Goal: Task Accomplishment & Management: Use online tool/utility

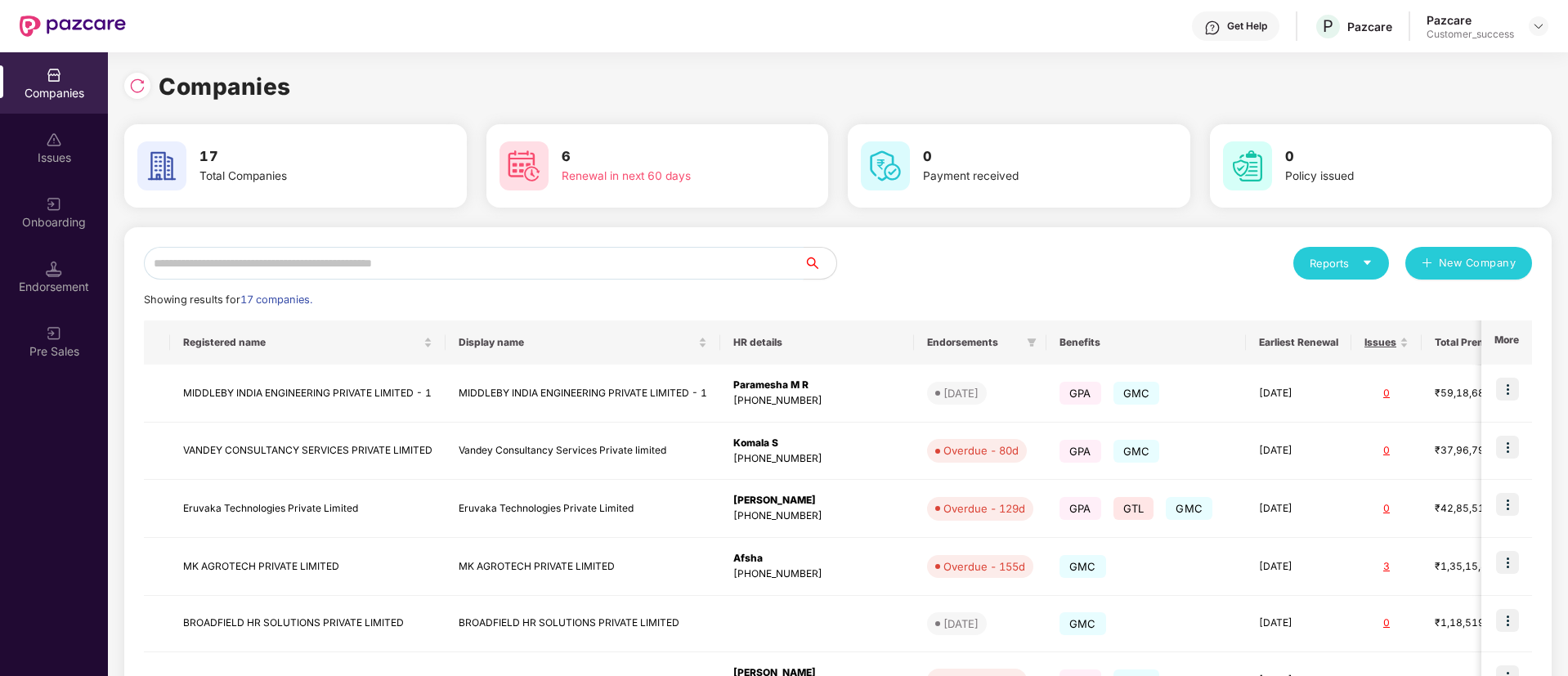
click at [303, 271] on input "text" at bounding box center [473, 263] width 660 height 33
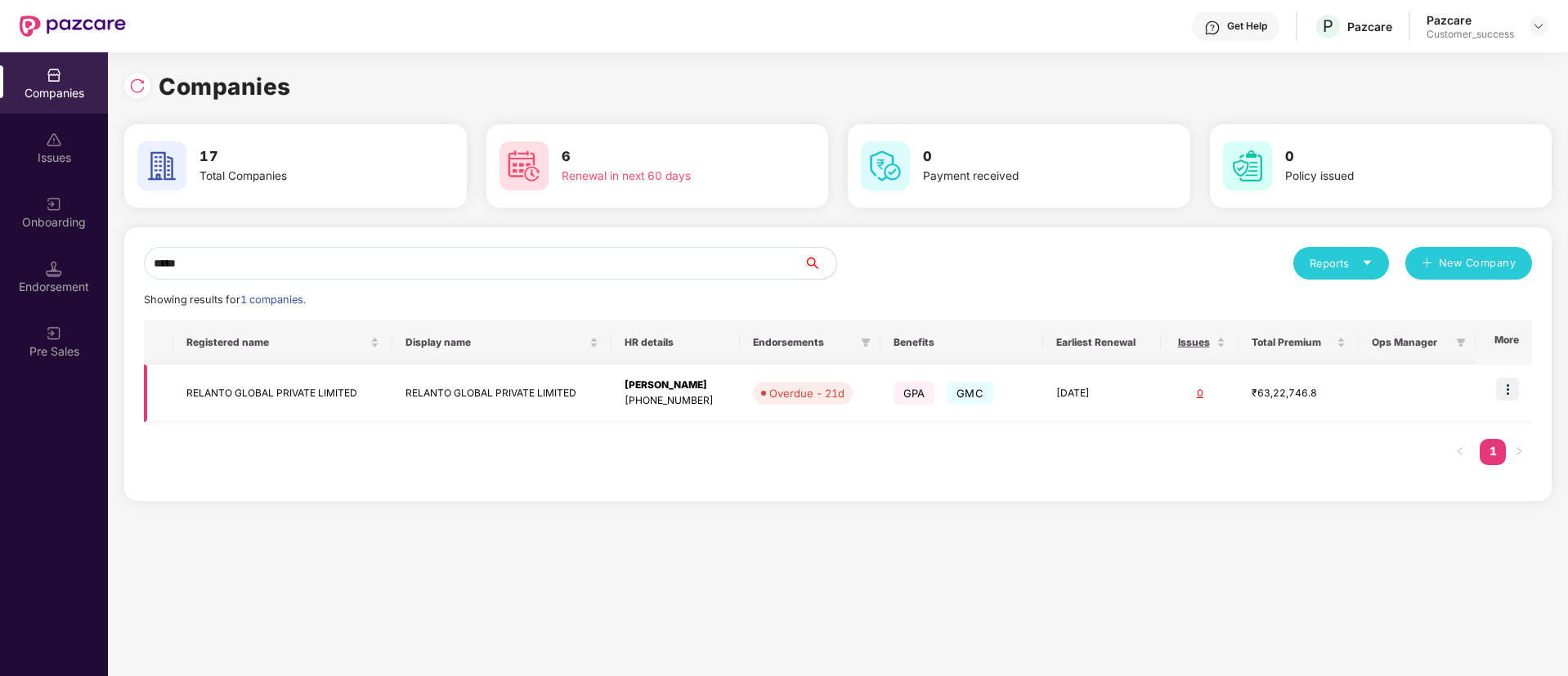
type input "*****"
click at [411, 395] on td "RELANTO GLOBAL PRIVATE LIMITED" at bounding box center [502, 393] width 219 height 58
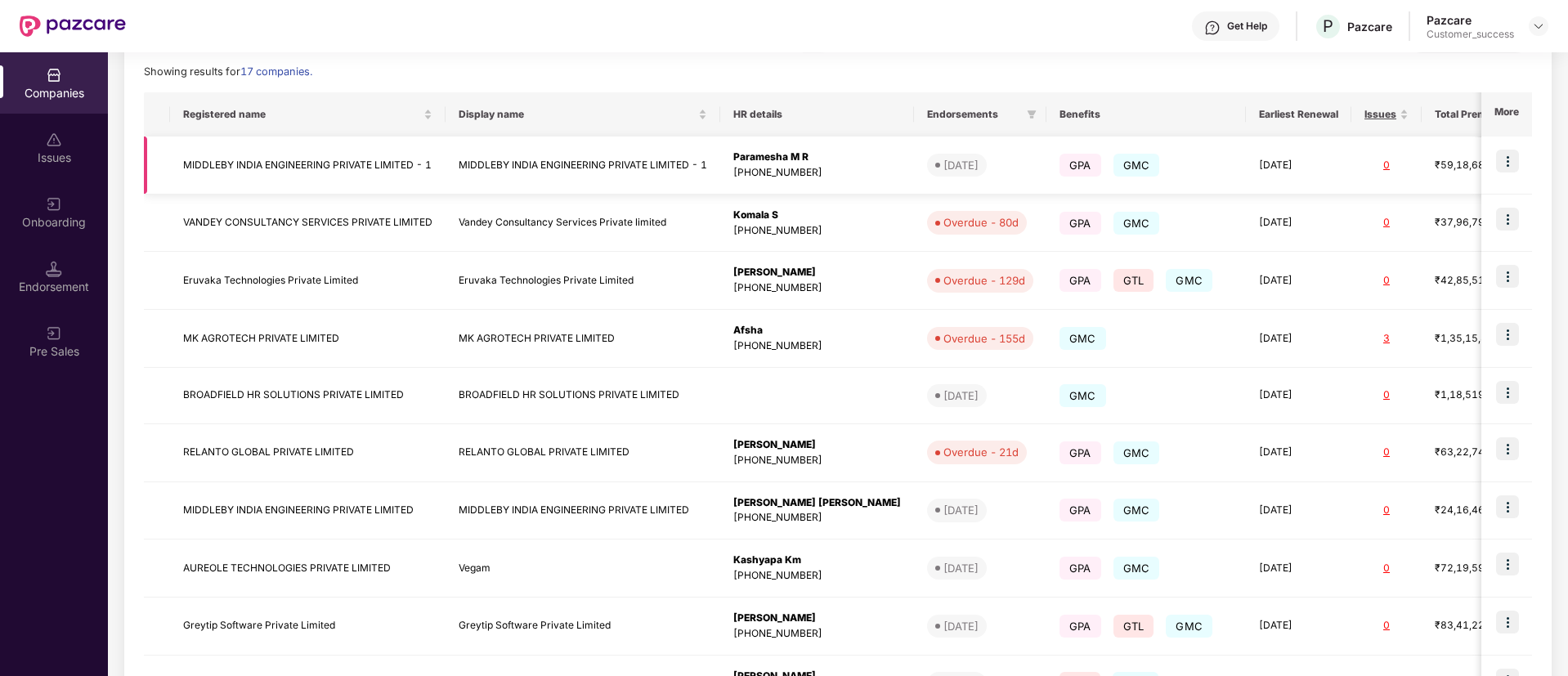
scroll to position [56, 0]
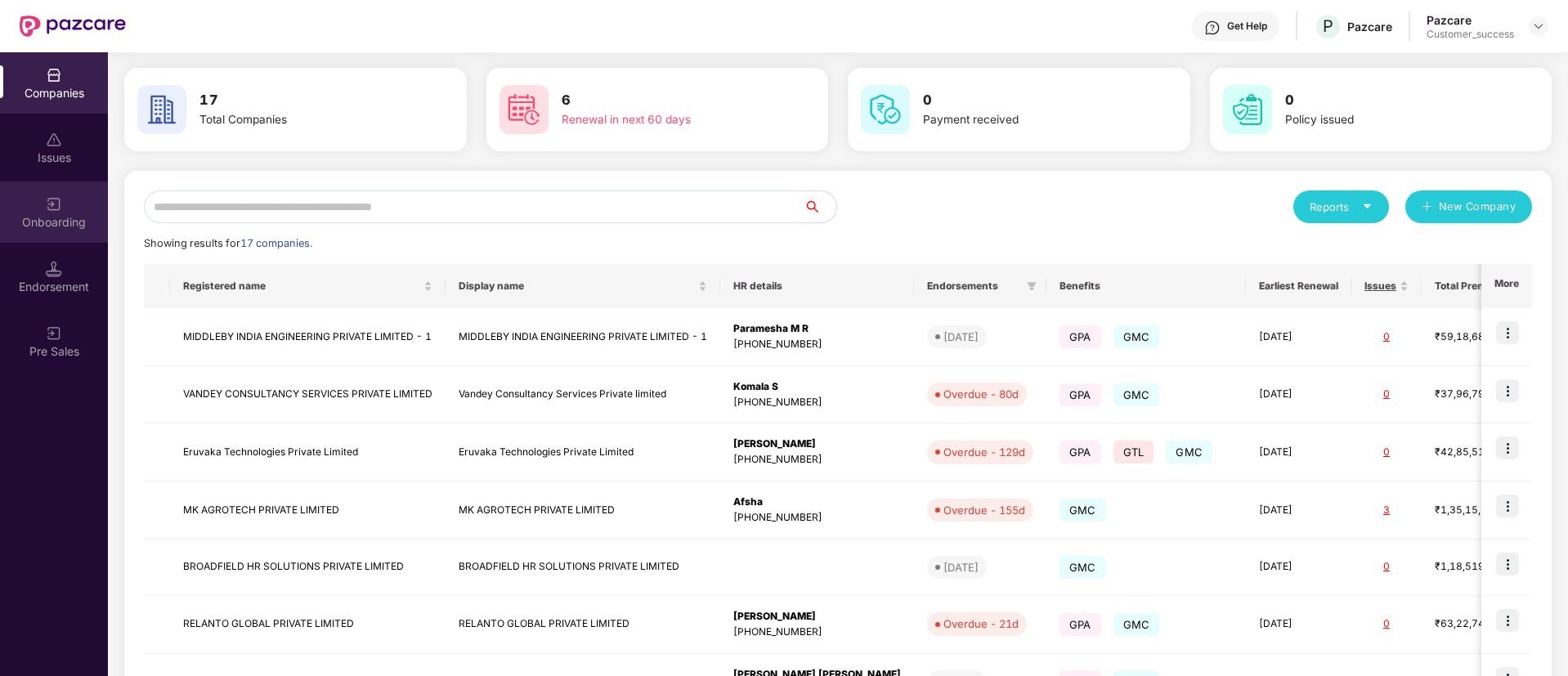
click at [39, 202] on div "Onboarding" at bounding box center [54, 211] width 108 height 62
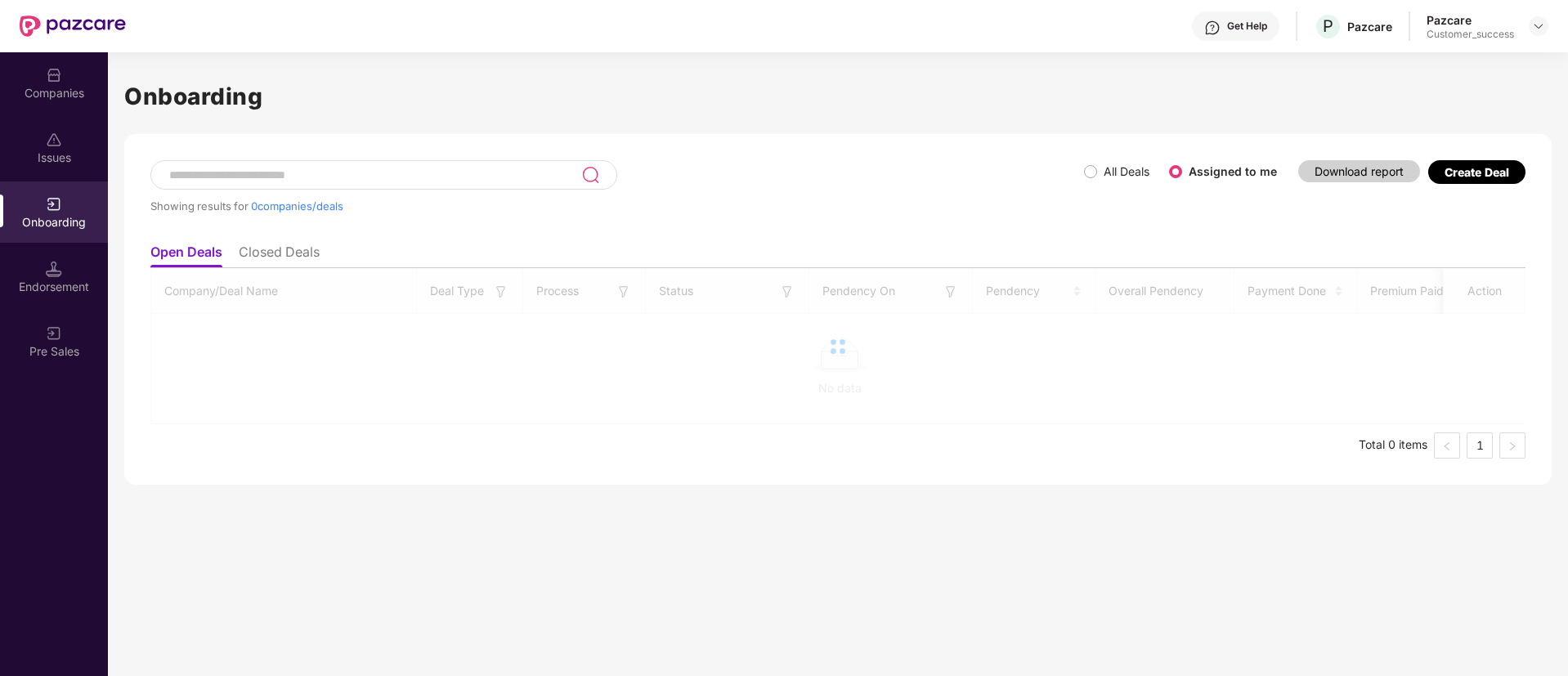
scroll to position [0, 0]
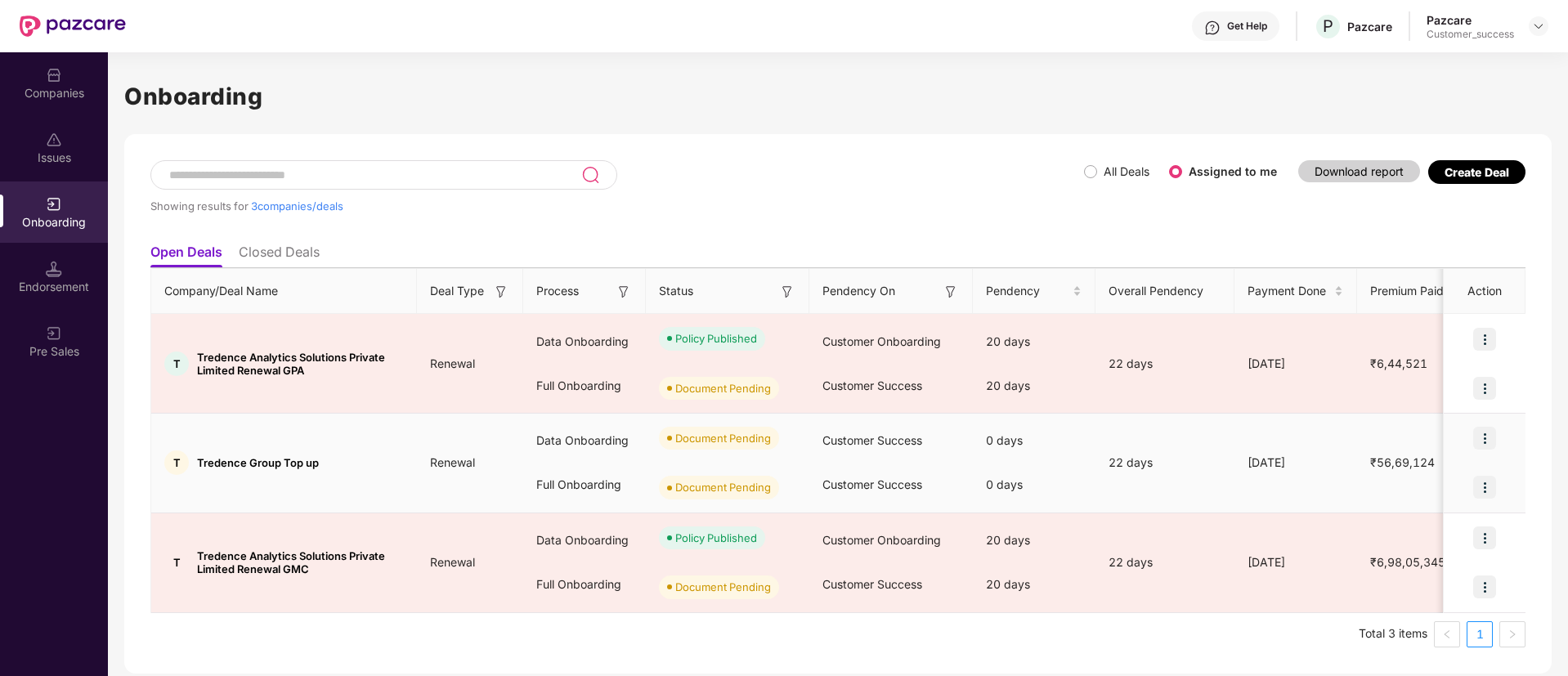
click at [1491, 442] on img at bounding box center [1485, 438] width 23 height 23
click at [1385, 497] on li "Upload Documents" at bounding box center [1409, 481] width 176 height 35
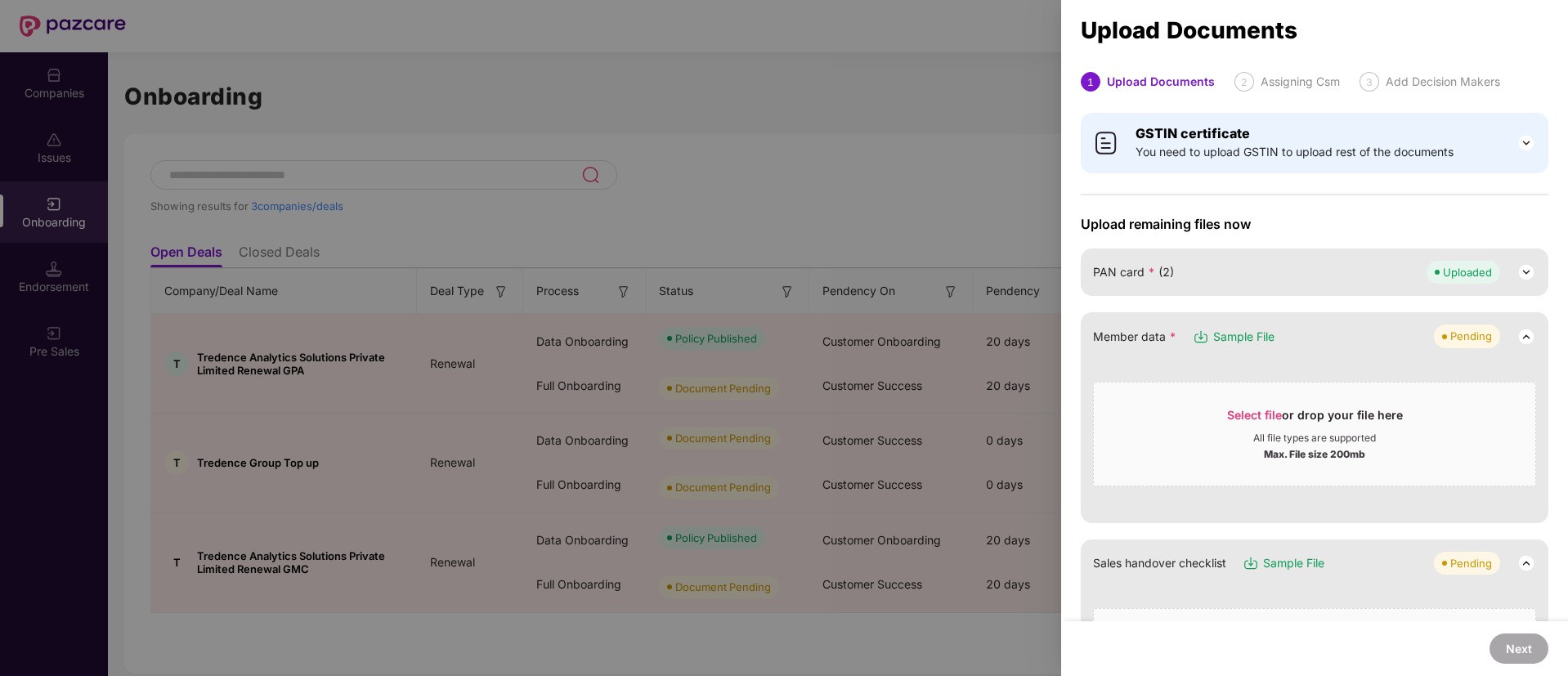
click at [1252, 328] on span "Sample File" at bounding box center [1244, 336] width 62 height 18
click at [1247, 413] on span "Select file" at bounding box center [1254, 415] width 55 height 14
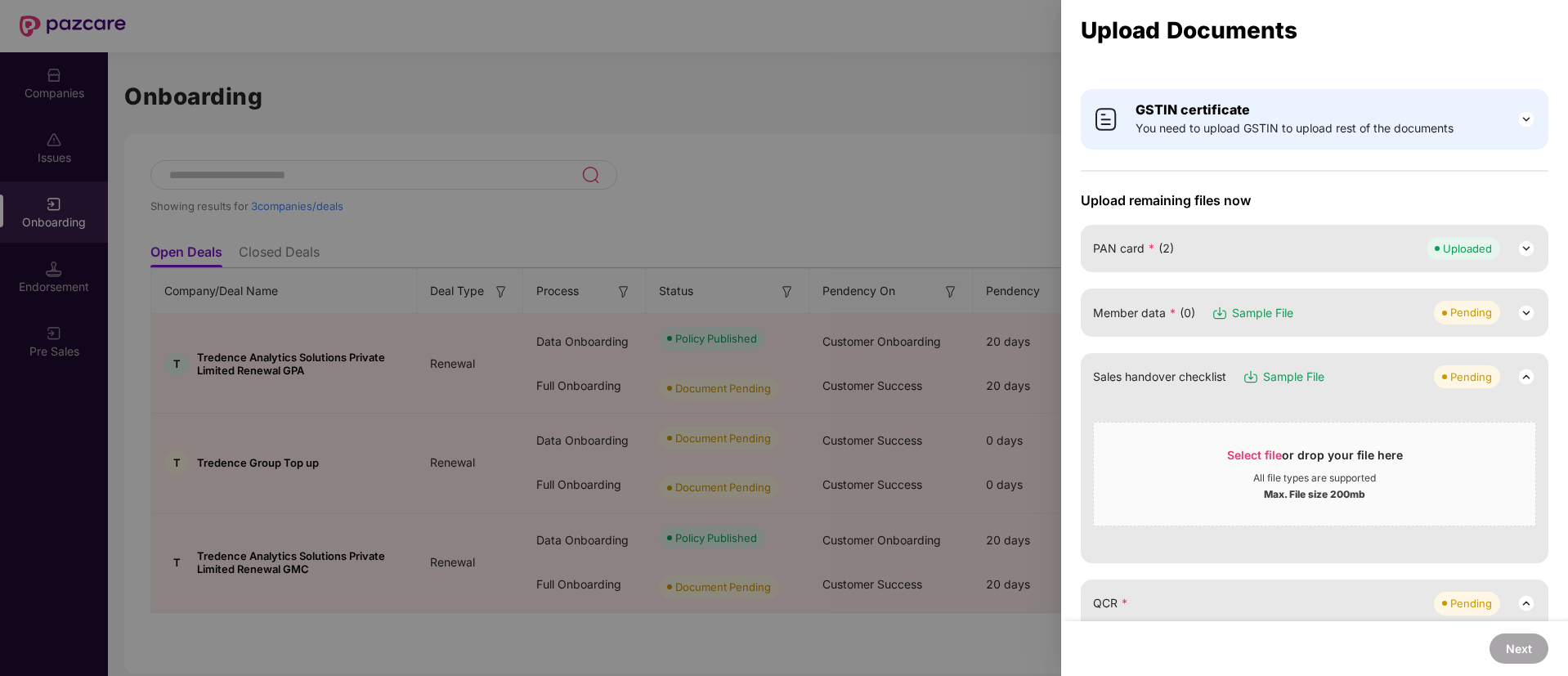
scroll to position [24, 0]
click at [1525, 308] on img at bounding box center [1526, 312] width 20 height 20
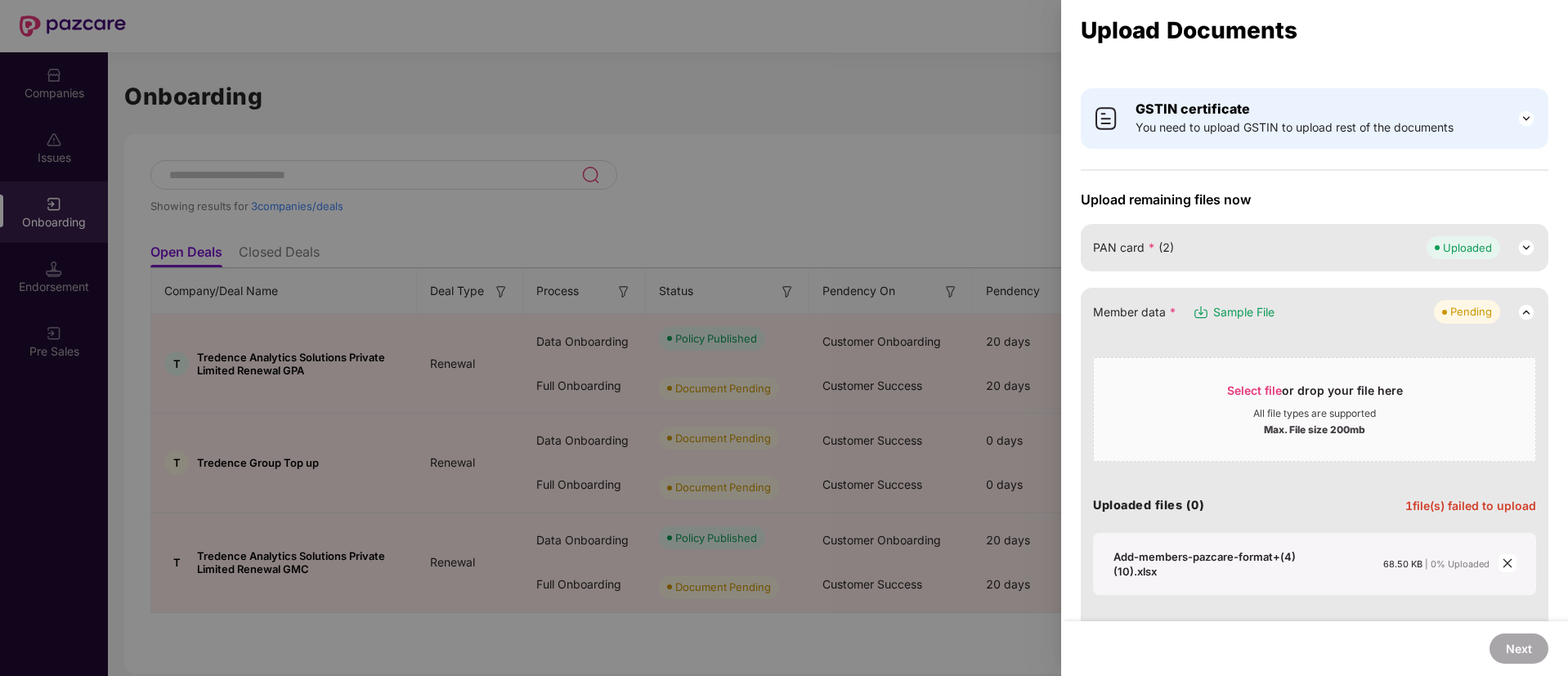
click at [1502, 563] on icon "close" at bounding box center [1507, 562] width 11 height 11
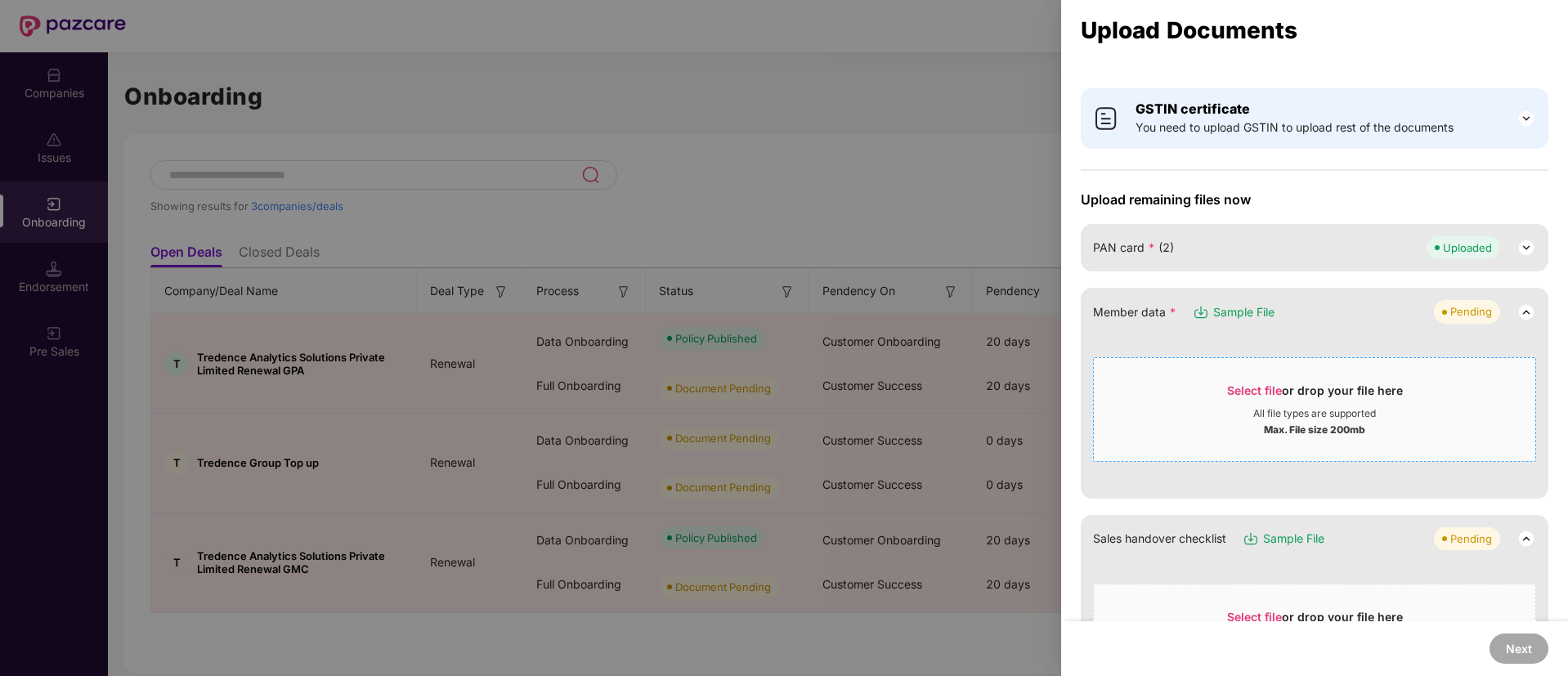
click at [1251, 388] on span "Select file" at bounding box center [1254, 390] width 55 height 14
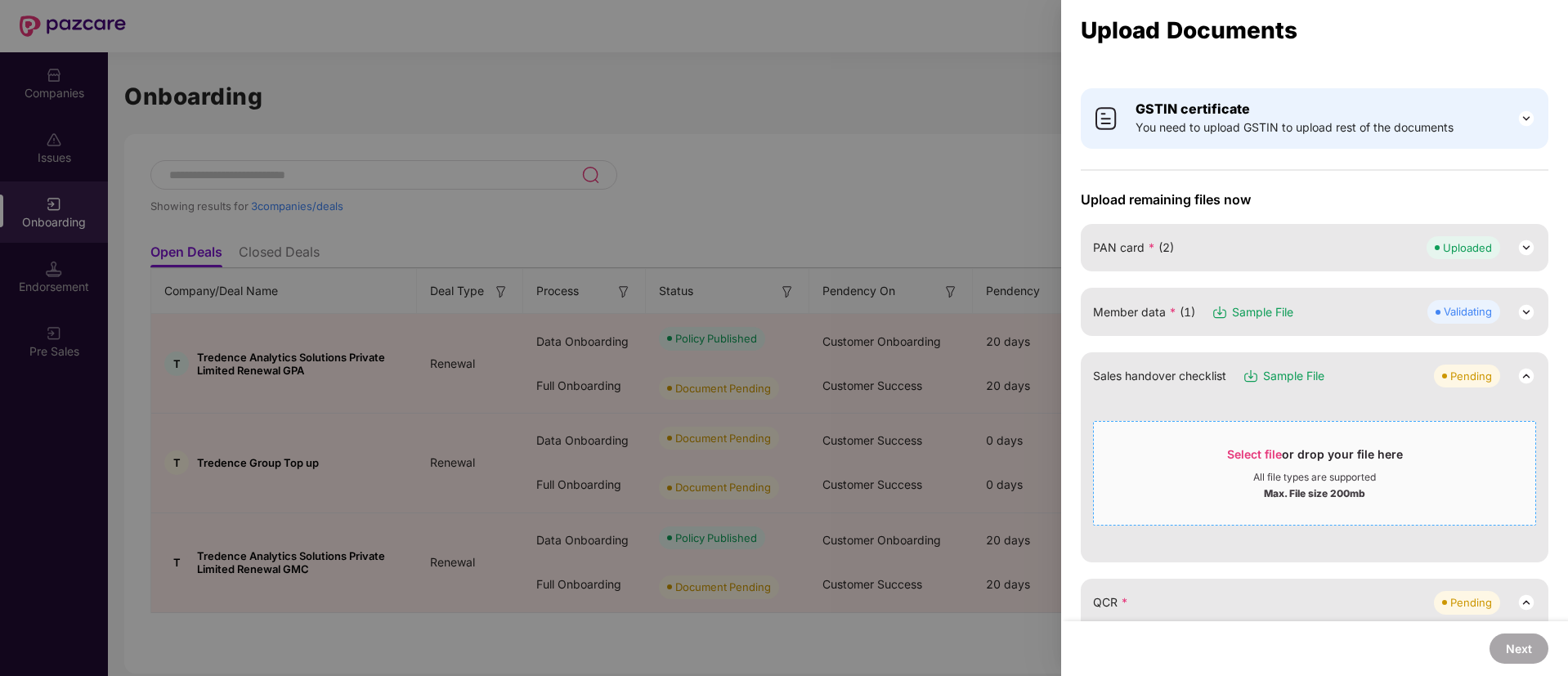
scroll to position [334, 0]
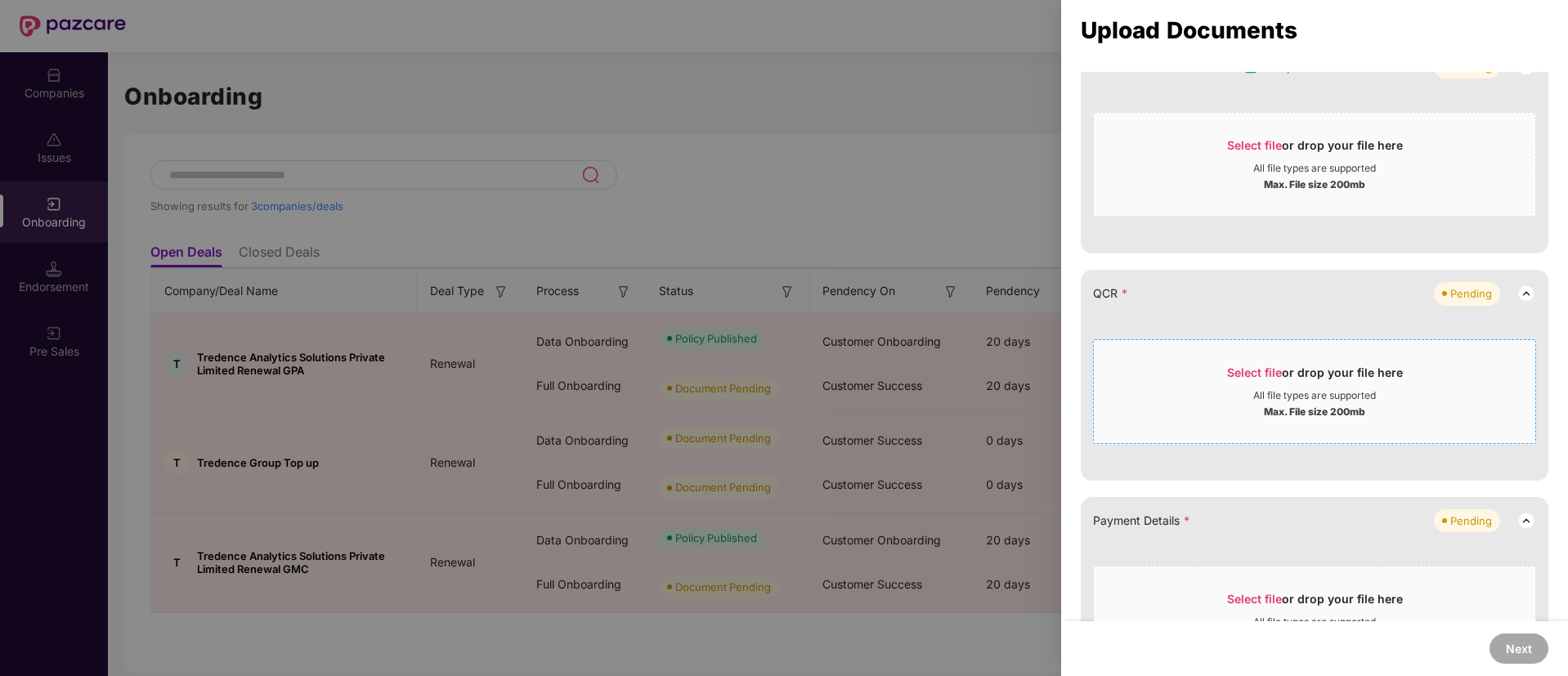
click at [1271, 371] on span "Select file" at bounding box center [1254, 373] width 55 height 14
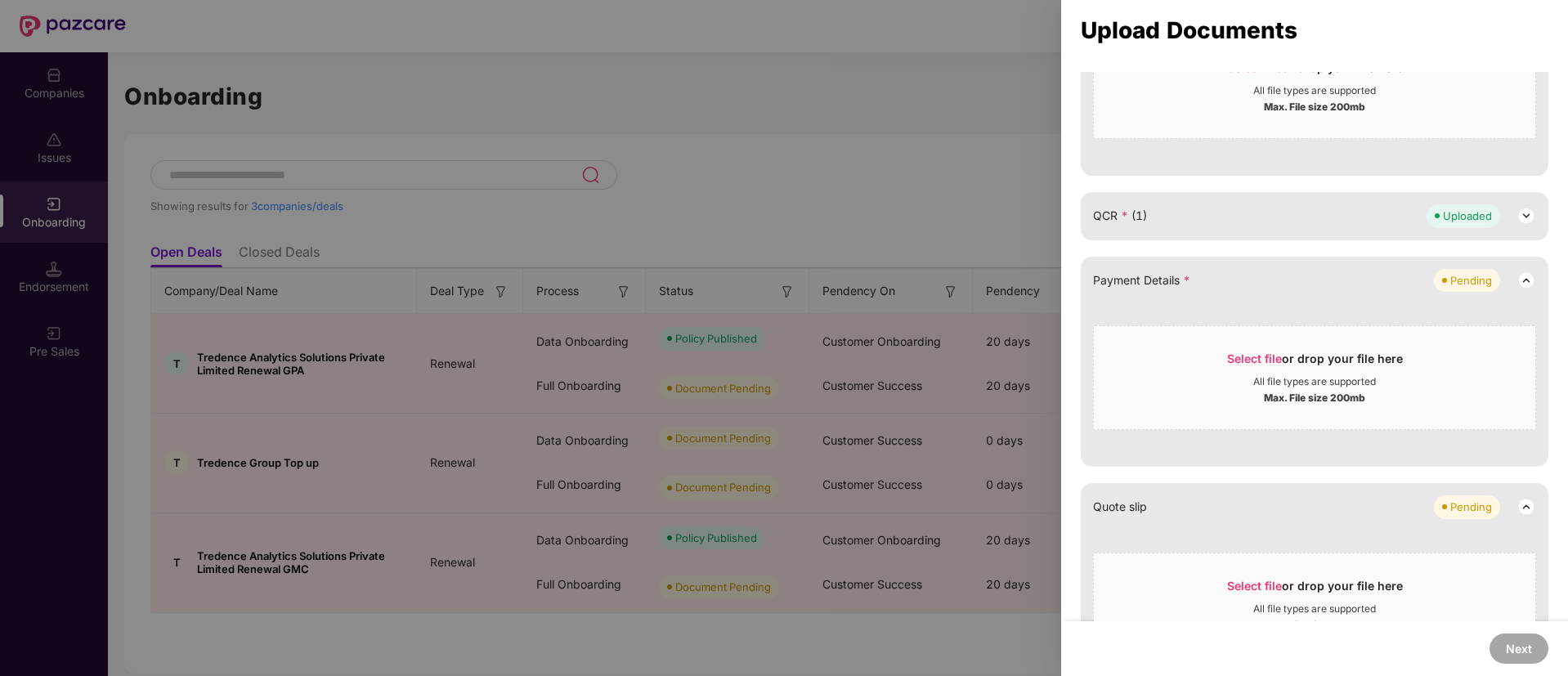
scroll to position [412, 0]
click at [1261, 360] on span "Select file" at bounding box center [1254, 358] width 55 height 14
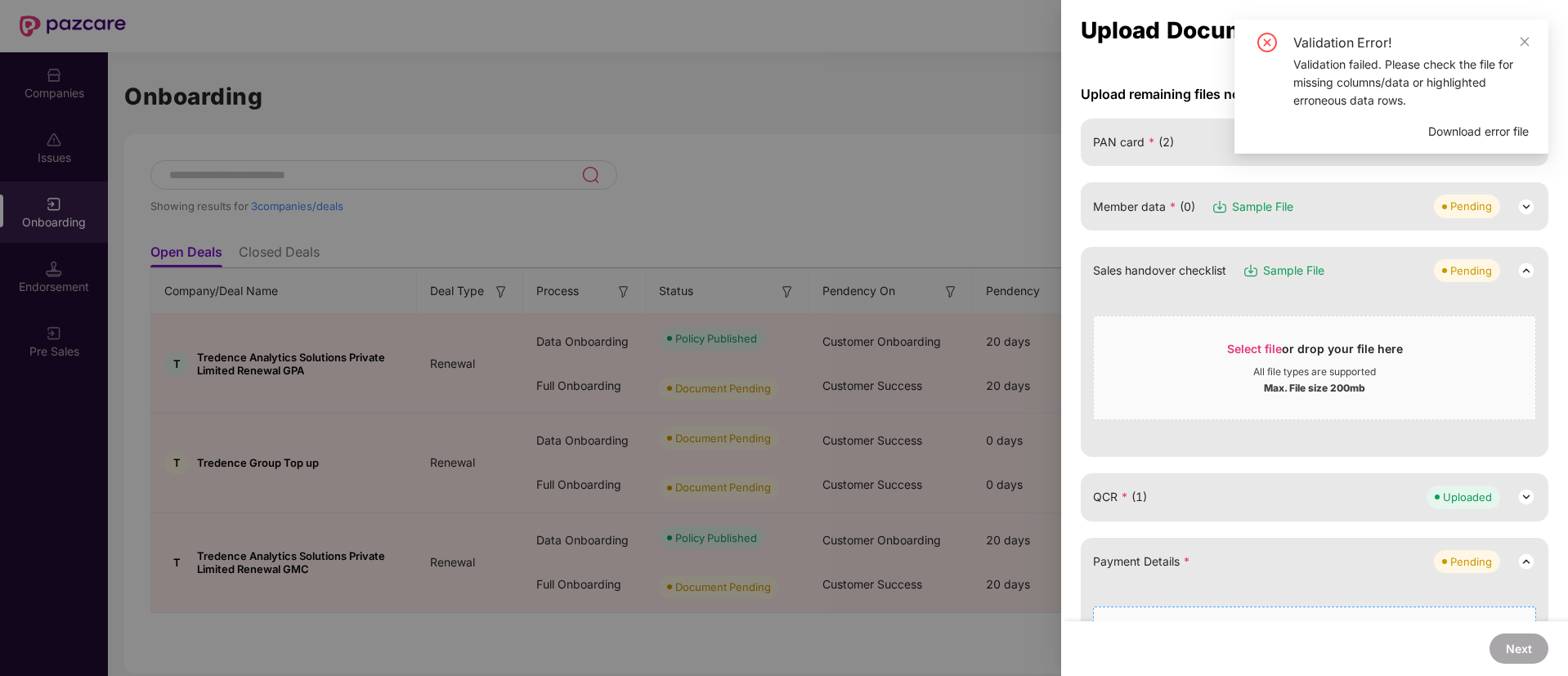
scroll to position [0, 0]
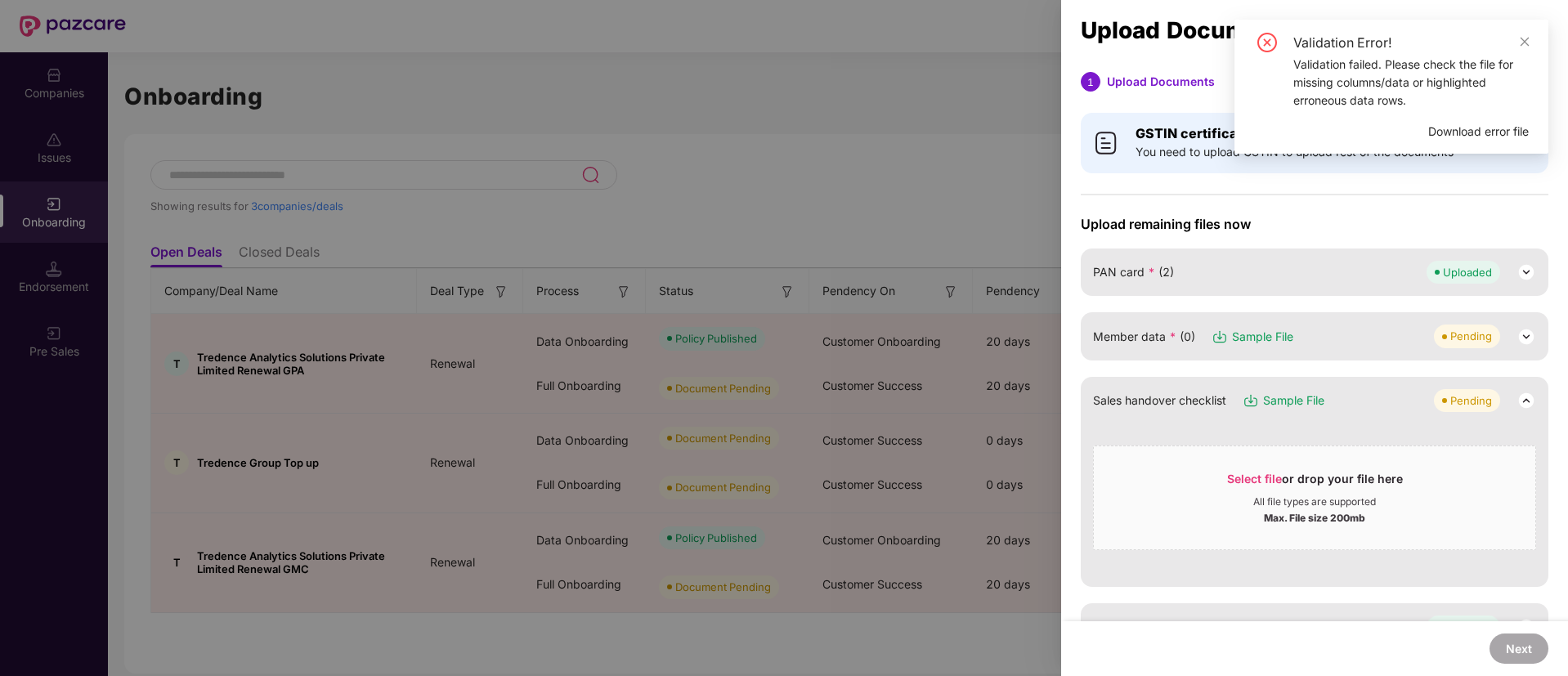
click at [1511, 324] on div "Pending" at bounding box center [1486, 335] width 102 height 23
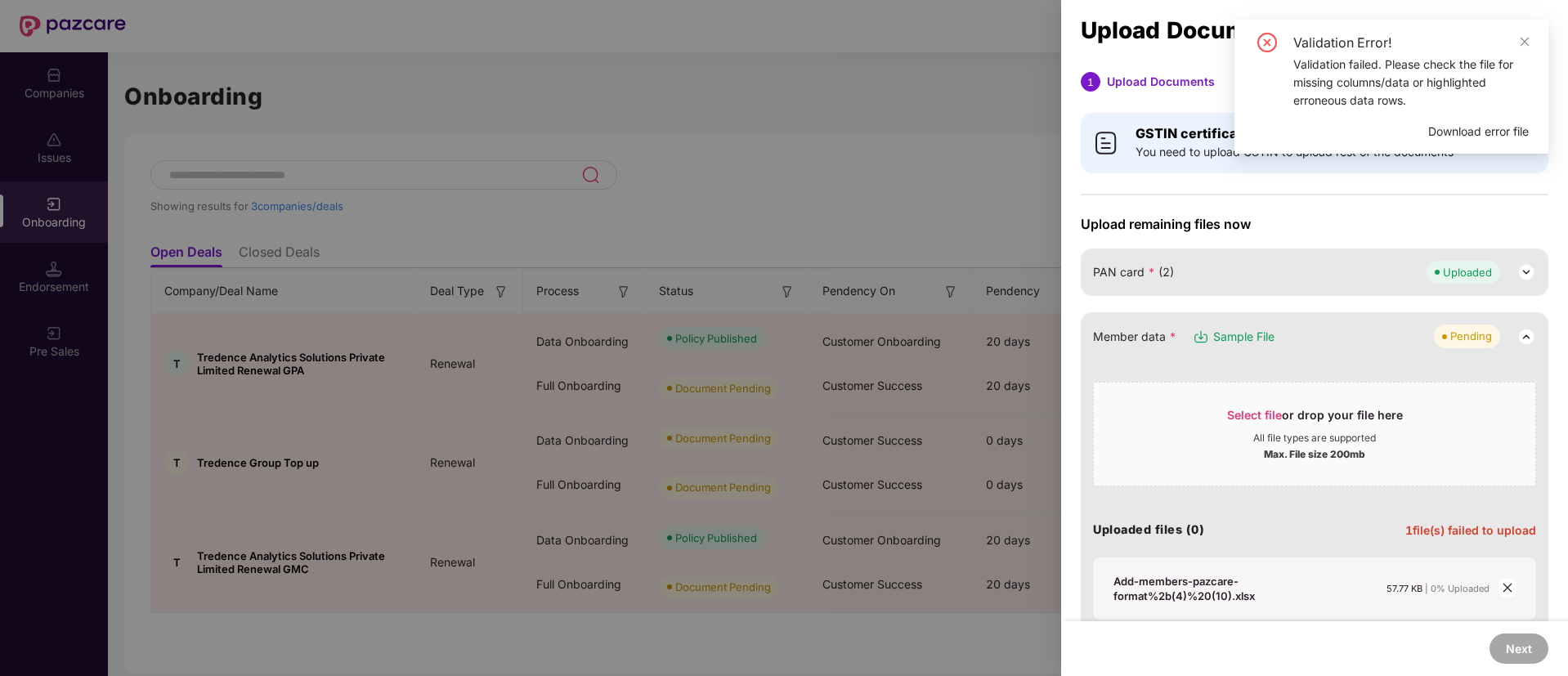
click at [1472, 126] on span "Download error file" at bounding box center [1479, 131] width 101 height 18
